Goal: Task Accomplishment & Management: Use online tool/utility

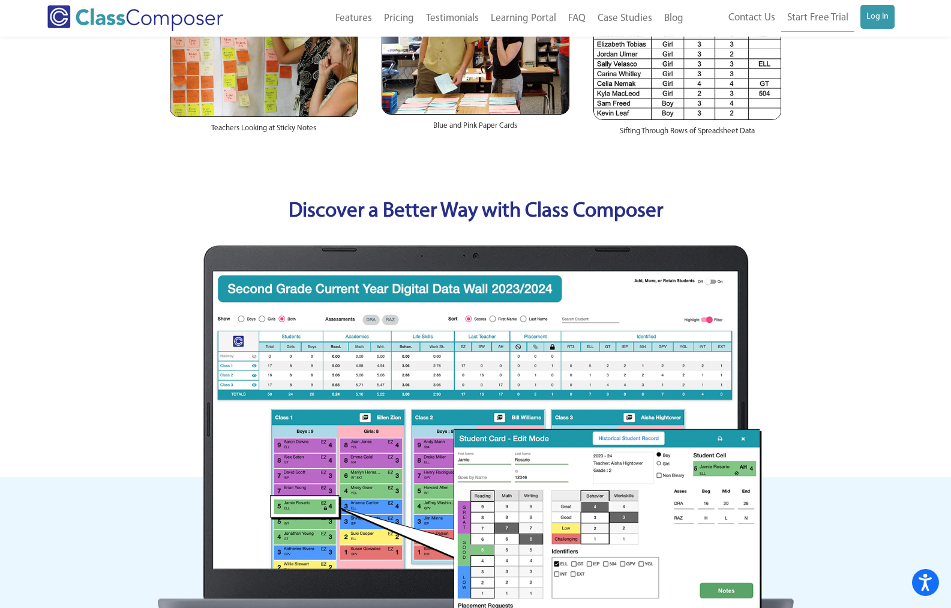
scroll to position [300, 0]
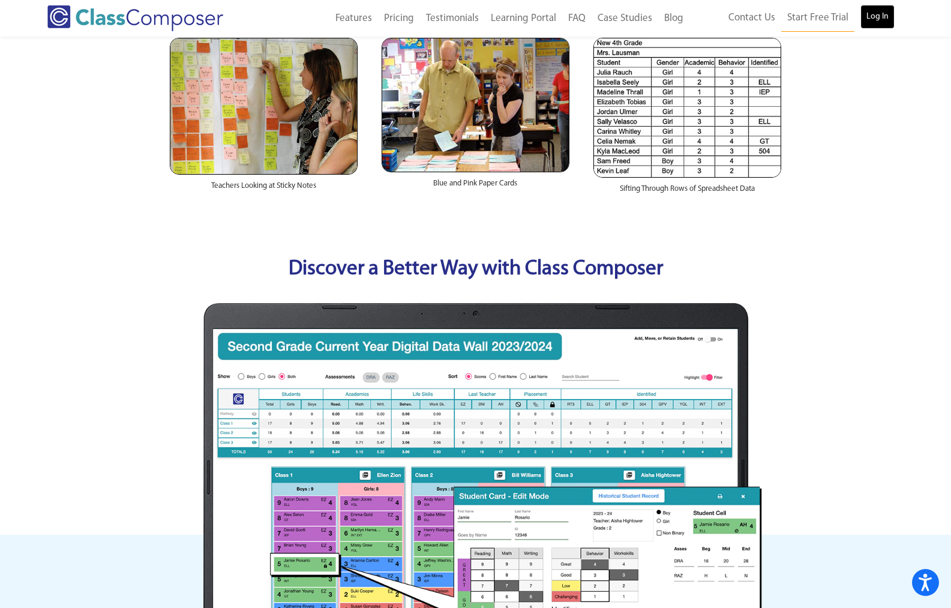
click at [887, 22] on link "Log In" at bounding box center [878, 17] width 34 height 24
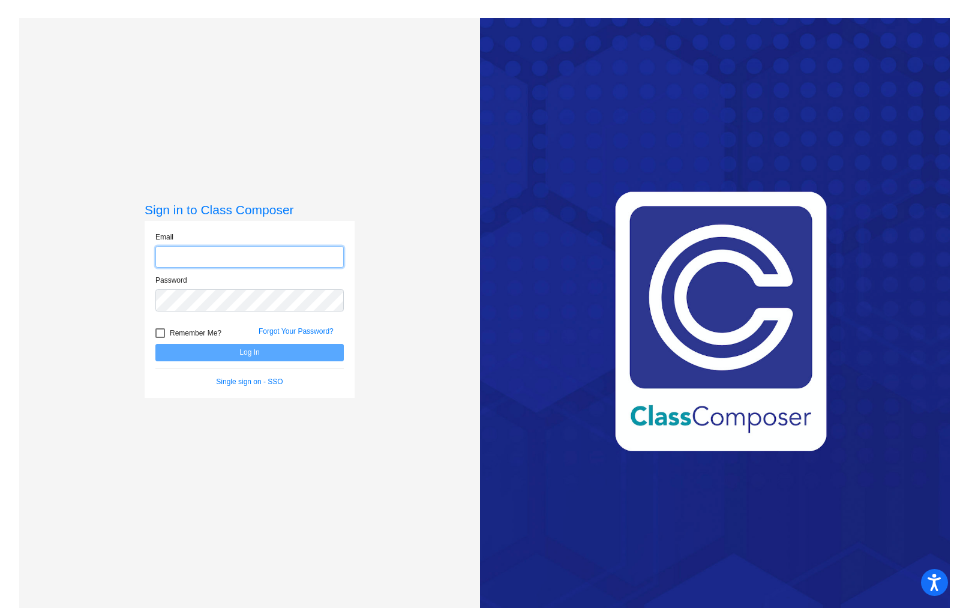
type input "[EMAIL_ADDRESS][DOMAIN_NAME]"
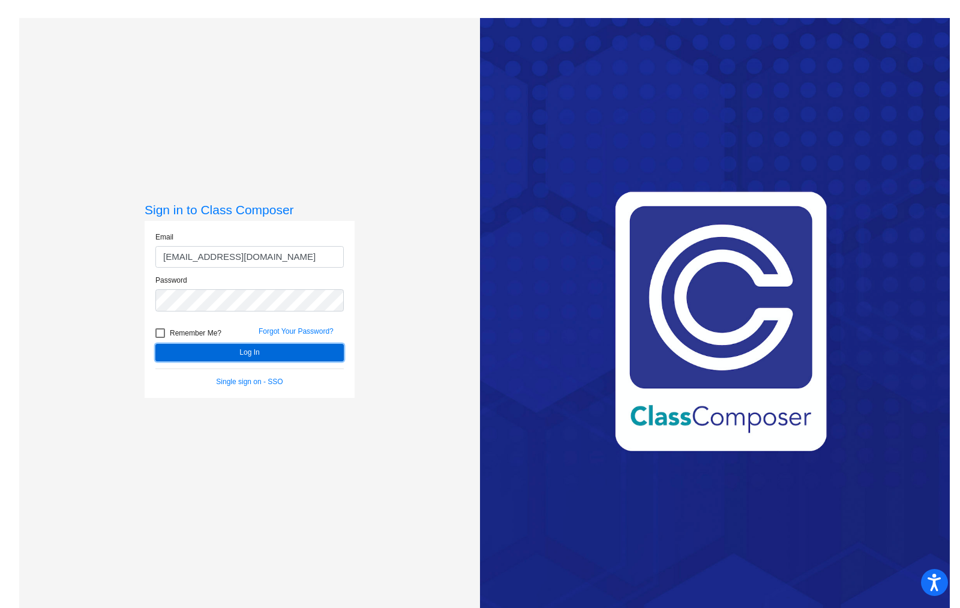
click at [276, 361] on button "Log In" at bounding box center [249, 352] width 188 height 17
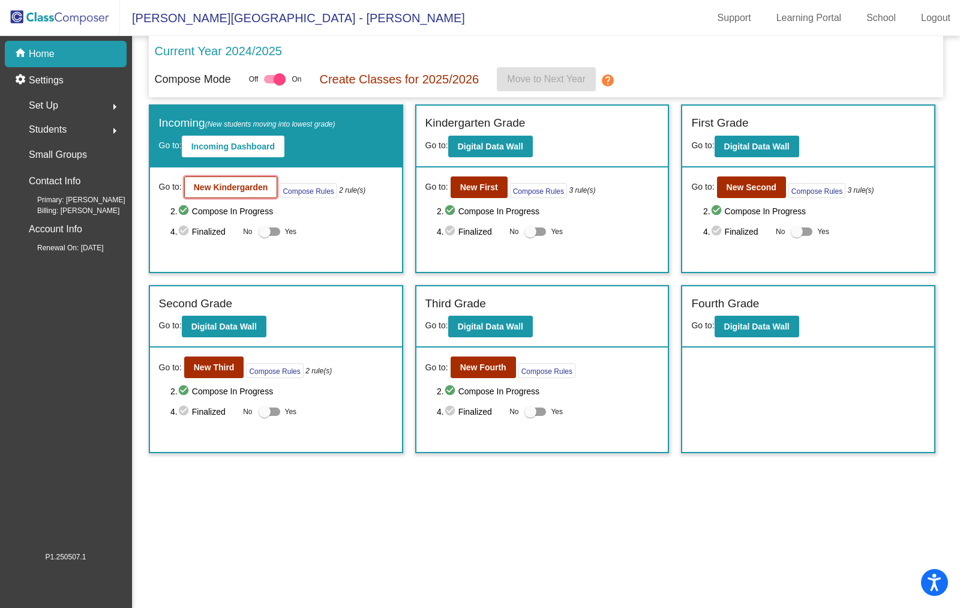
click at [214, 190] on b "New Kindergarden" at bounding box center [231, 187] width 74 height 10
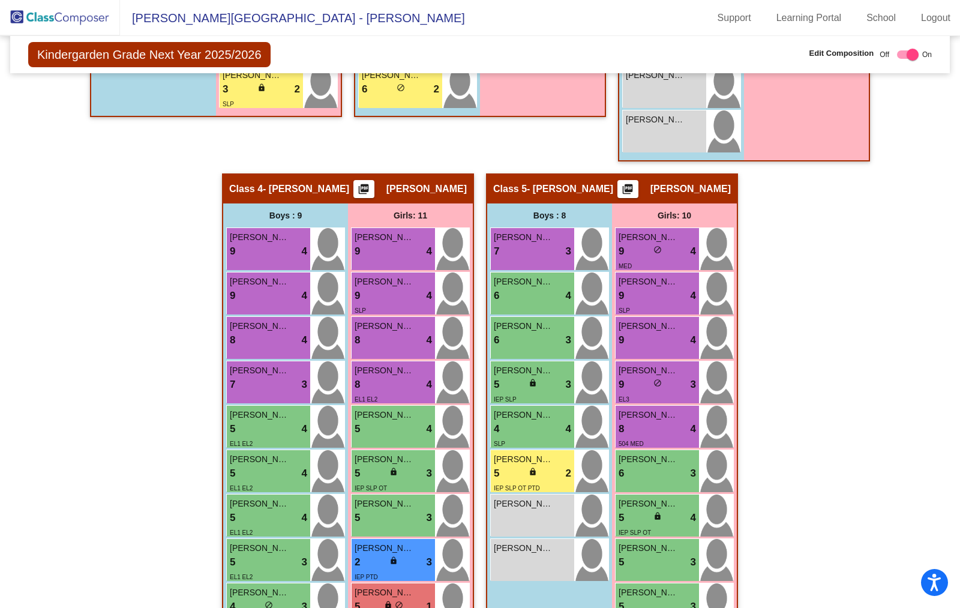
scroll to position [840, 0]
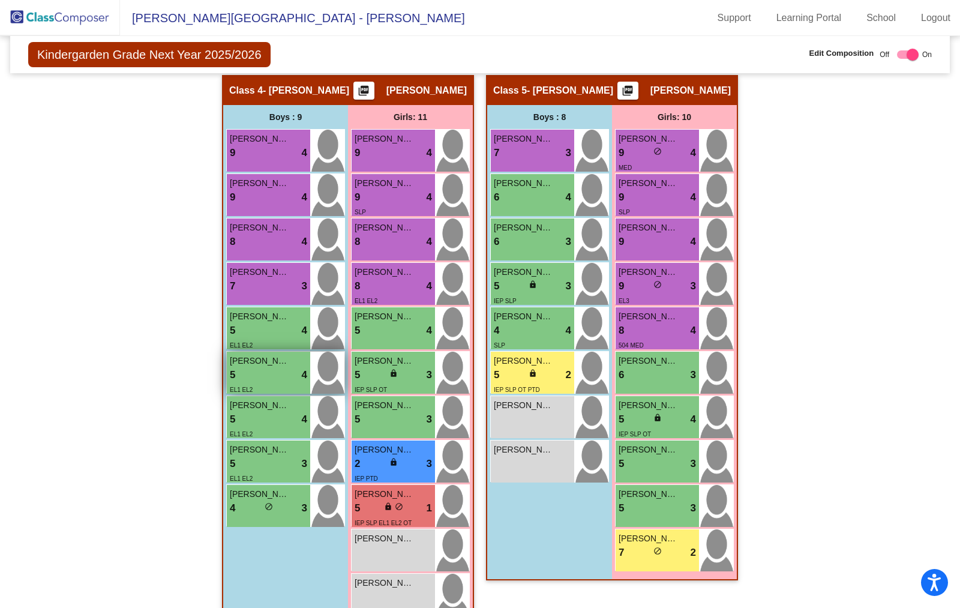
click at [273, 371] on div "5 lock do_not_disturb_alt 4" at bounding box center [268, 375] width 77 height 16
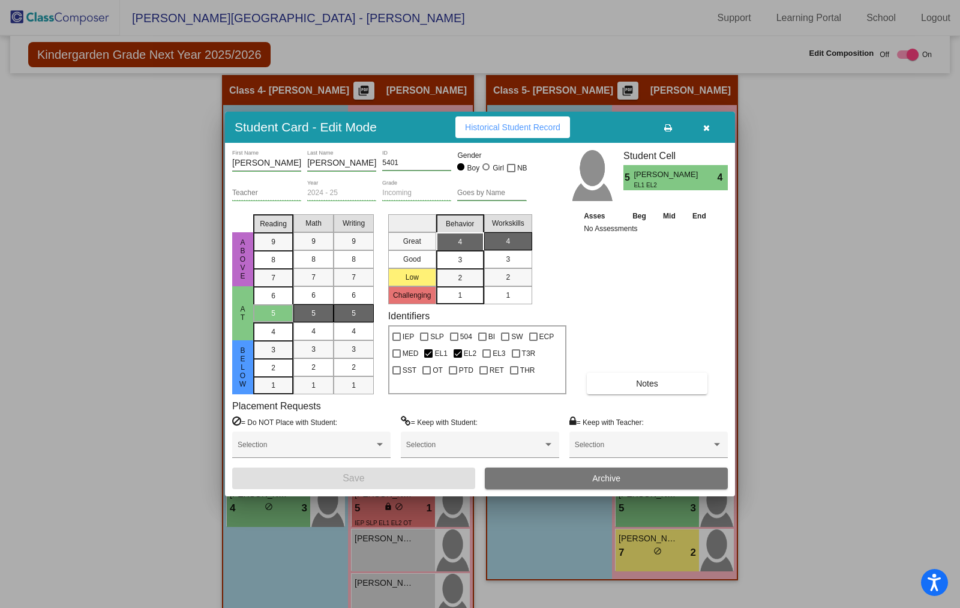
click at [891, 305] on div at bounding box center [480, 304] width 960 height 608
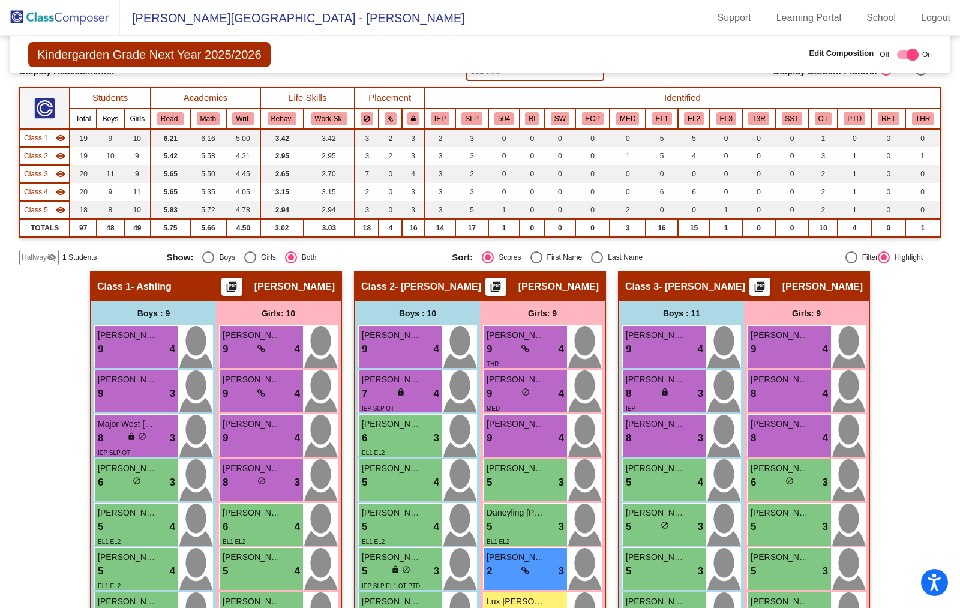
scroll to position [0, 0]
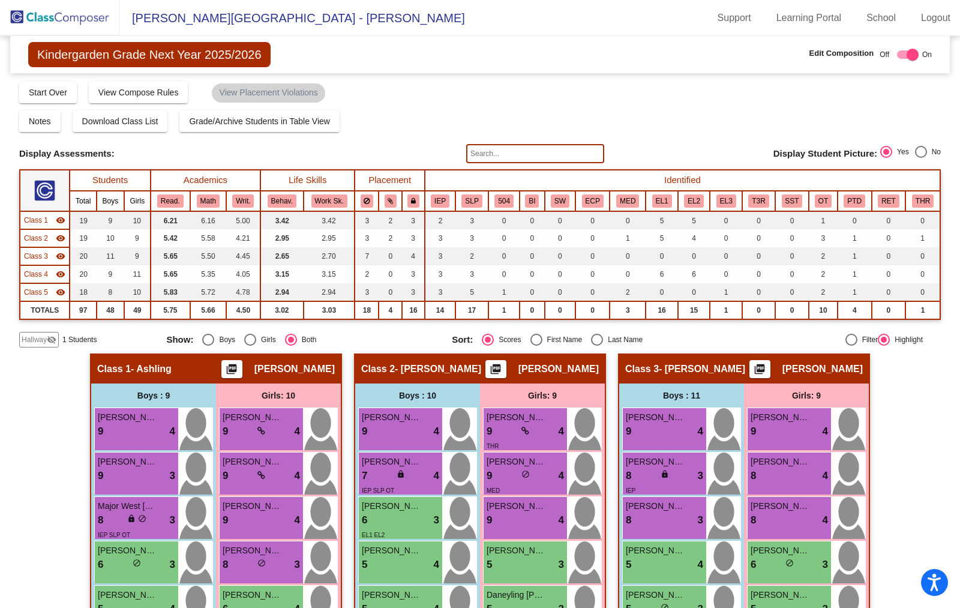
click at [506, 151] on input "text" at bounding box center [535, 153] width 138 height 19
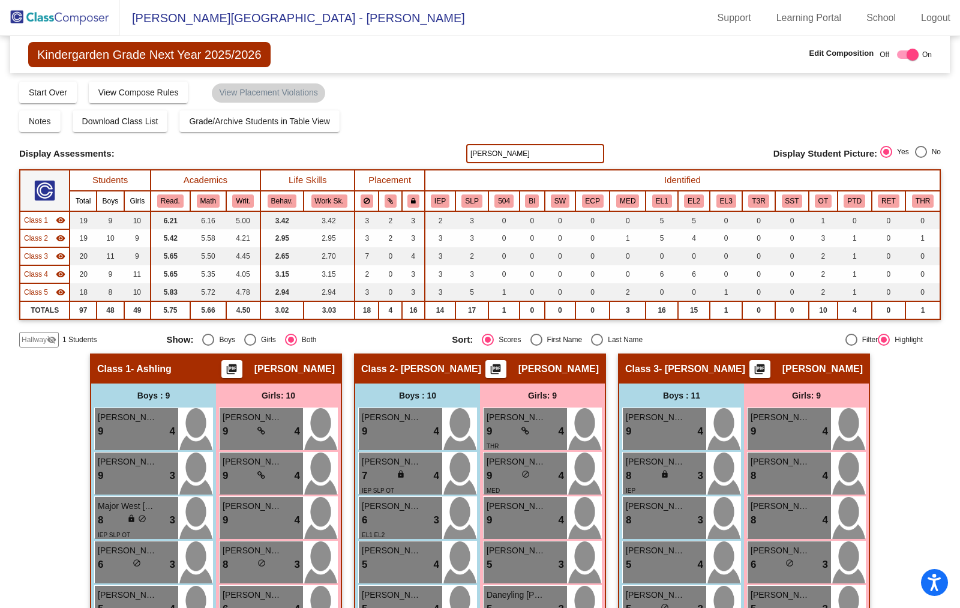
type input "cruz"
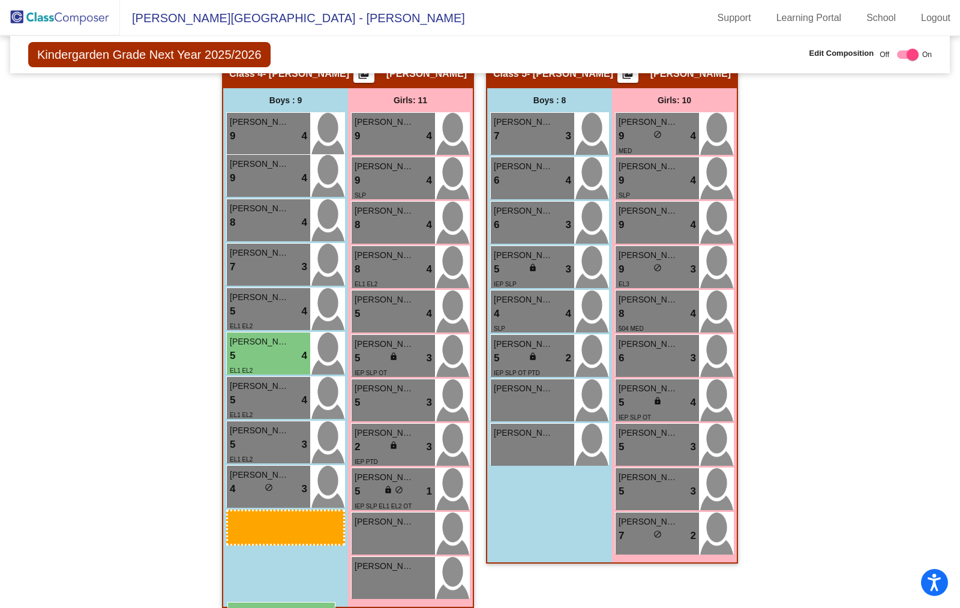
scroll to position [869, 0]
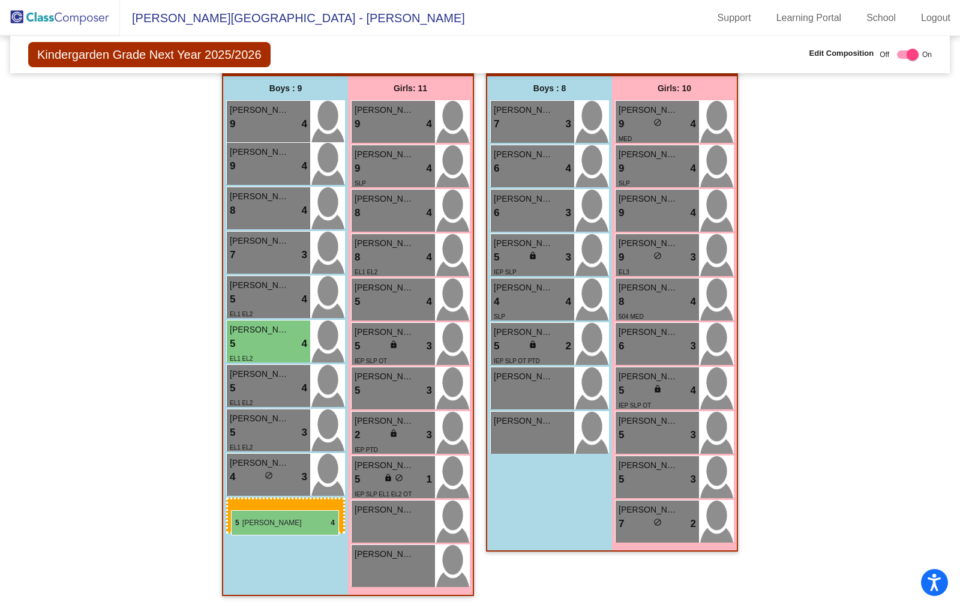
drag, startPoint x: 118, startPoint y: 255, endPoint x: 231, endPoint y: 510, distance: 279.5
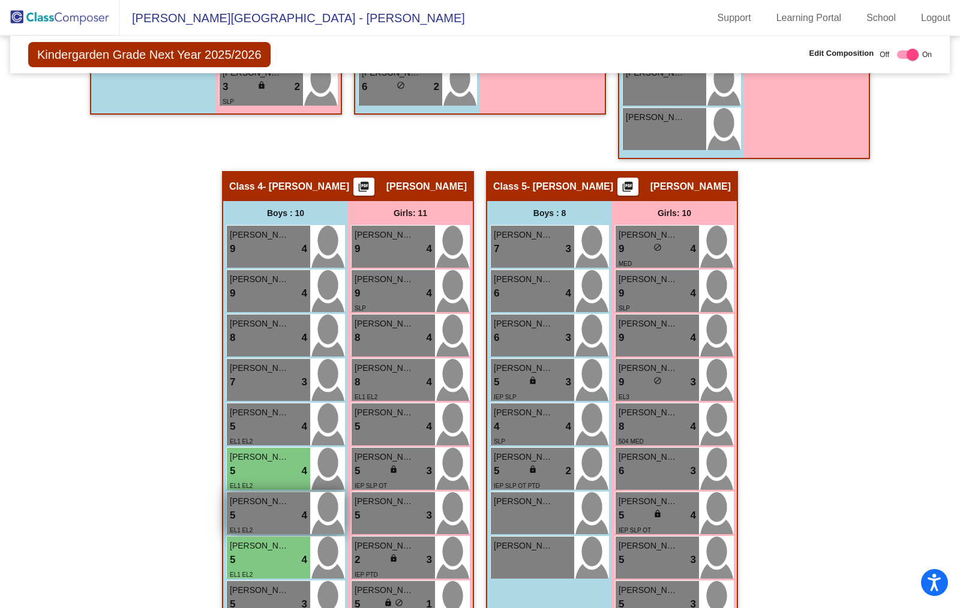
scroll to position [749, 0]
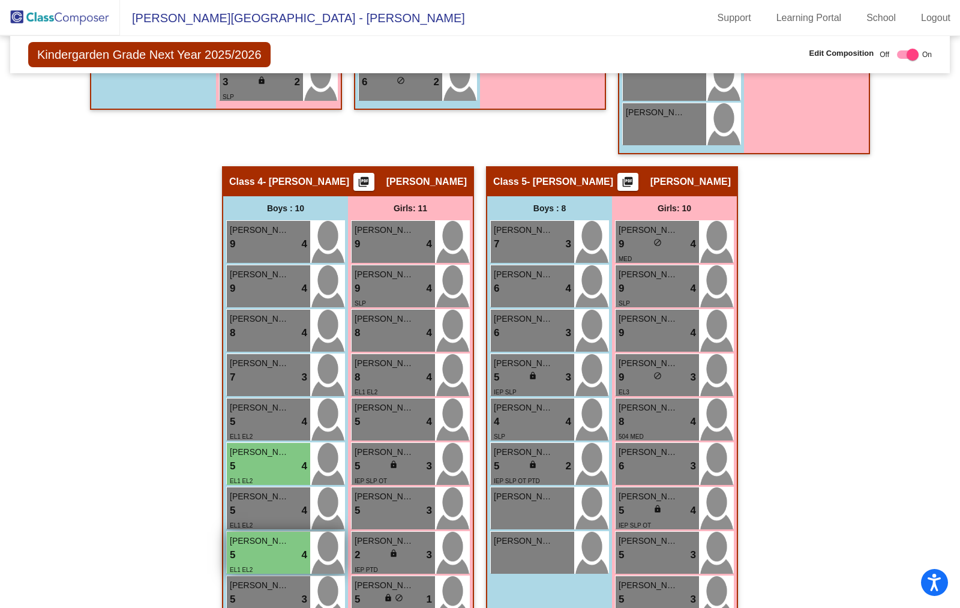
click at [268, 548] on div "5 lock do_not_disturb_alt 4" at bounding box center [268, 555] width 77 height 16
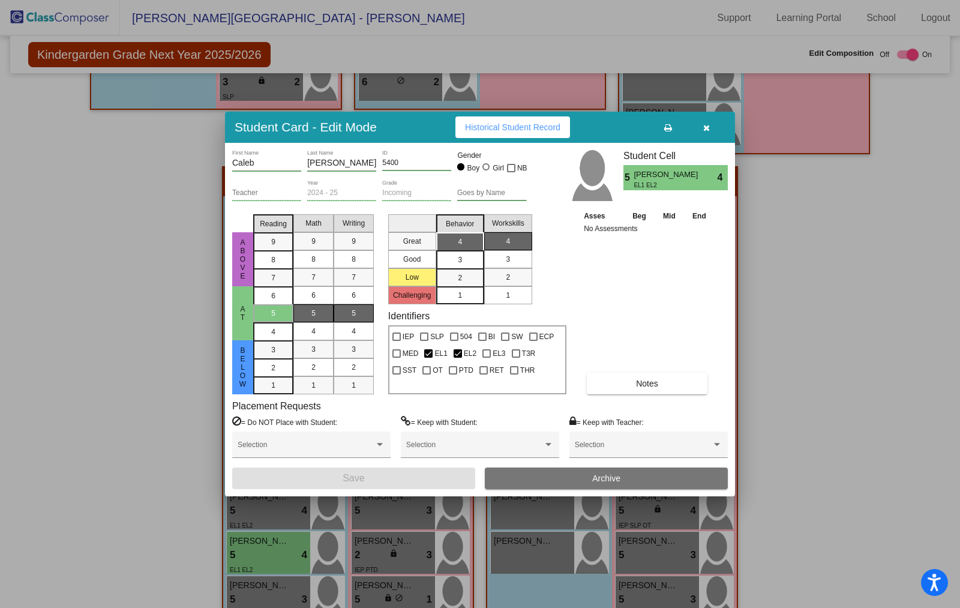
click at [706, 122] on button "button" at bounding box center [706, 127] width 38 height 22
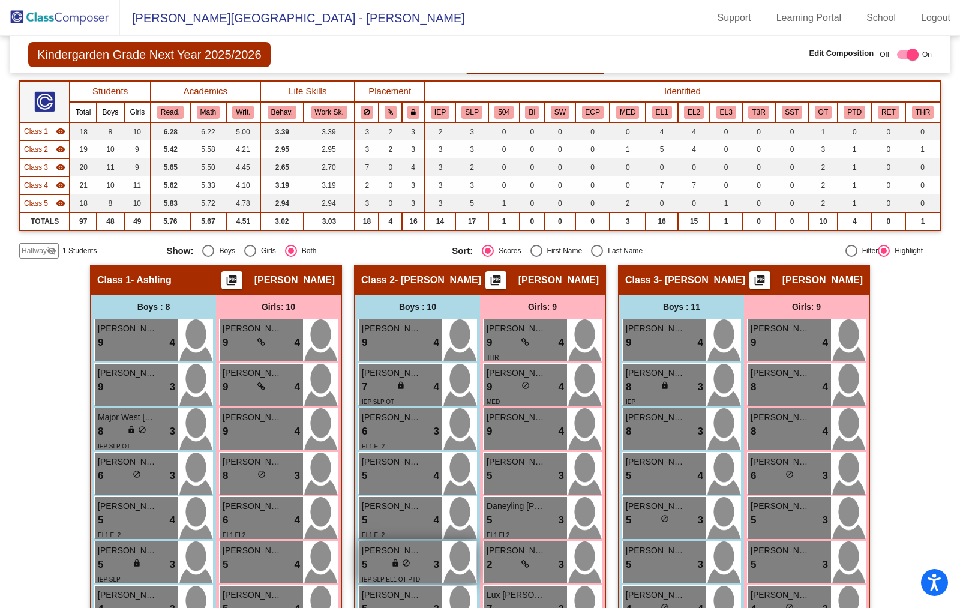
scroll to position [0, 0]
